Goal: Task Accomplishment & Management: Manage account settings

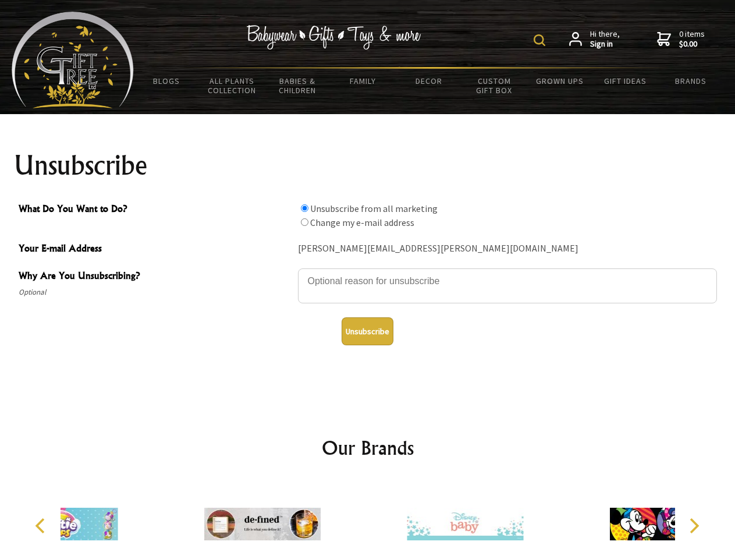
click at [542, 40] on img at bounding box center [540, 40] width 12 height 12
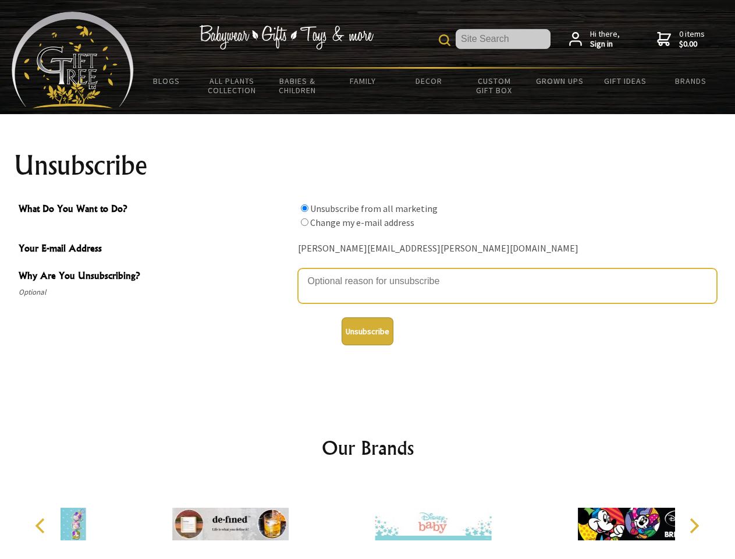
click at [368, 273] on textarea "Why Are You Unsubscribing?" at bounding box center [507, 285] width 419 height 35
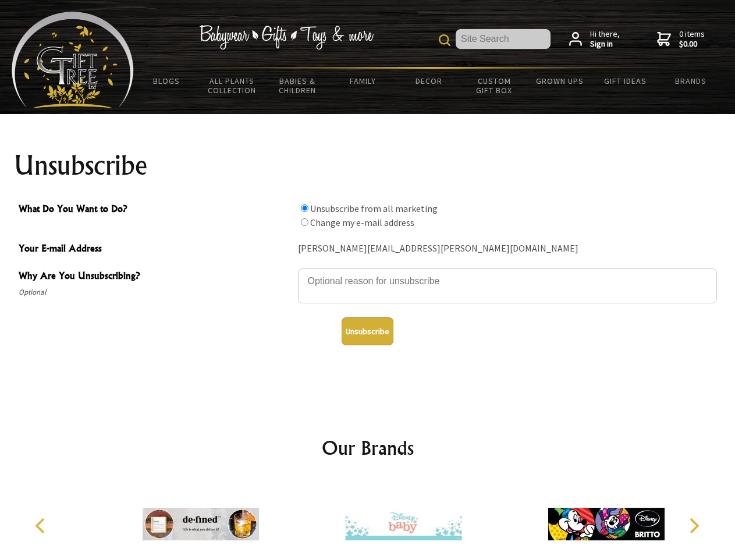
click at [305, 208] on input "What Do You Want to Do?" at bounding box center [305, 208] width 8 height 8
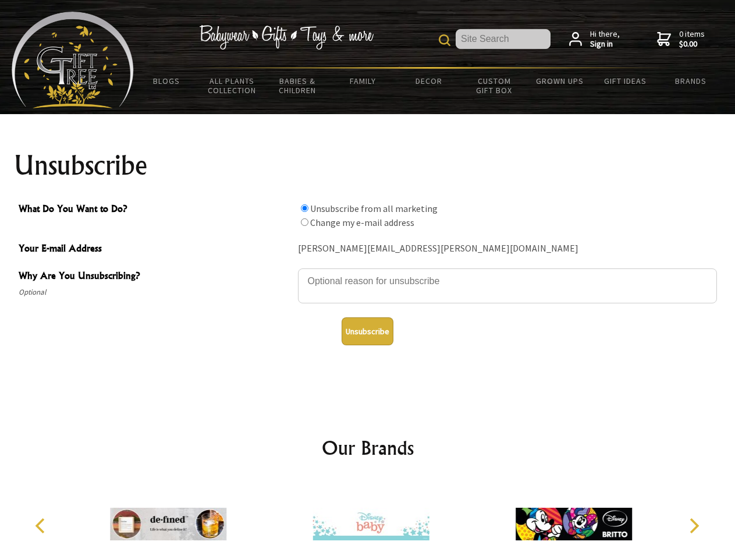
click at [305, 222] on input "What Do You Want to Do?" at bounding box center [305, 222] width 8 height 8
radio input "true"
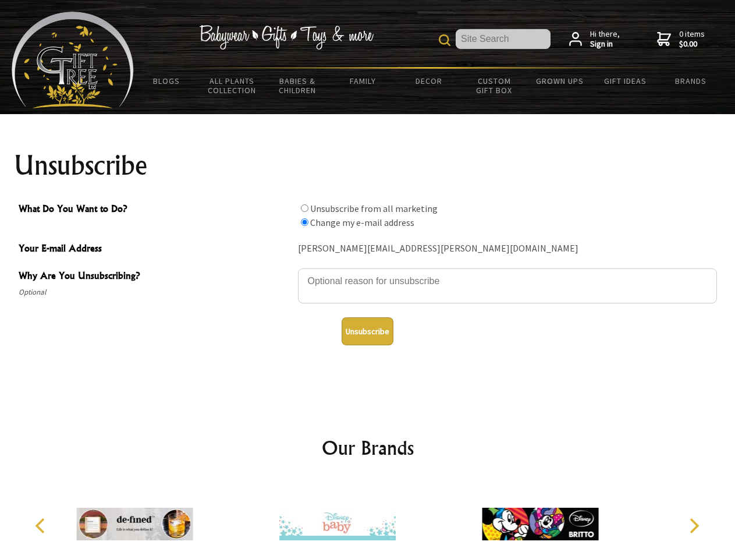
click at [367, 331] on button "Unsubscribe" at bounding box center [368, 331] width 52 height 28
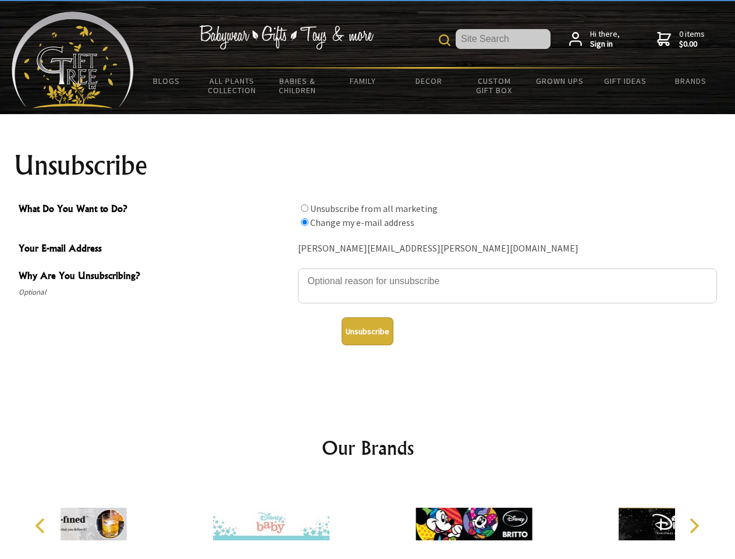
click at [368, 519] on div at bounding box center [271, 525] width 203 height 91
click at [42, 526] on icon "Previous" at bounding box center [41, 525] width 15 height 15
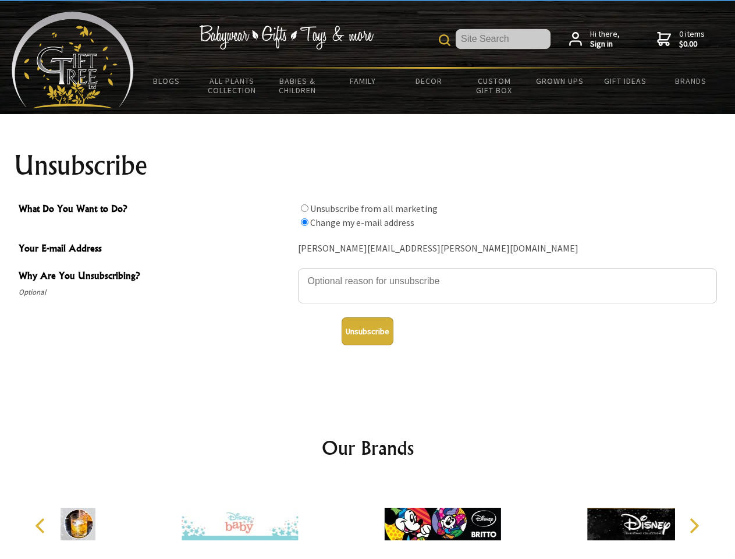
click at [694, 526] on icon "Next" at bounding box center [693, 525] width 15 height 15
